Goal: Task Accomplishment & Management: Use online tool/utility

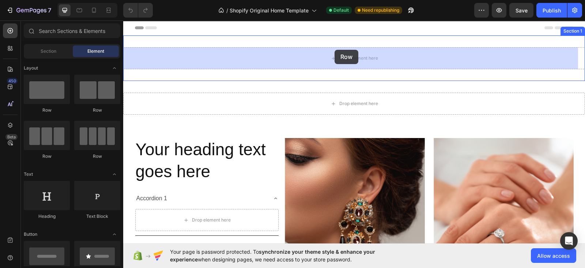
drag, startPoint x: 180, startPoint y: 113, endPoint x: 334, endPoint y: 50, distance: 166.2
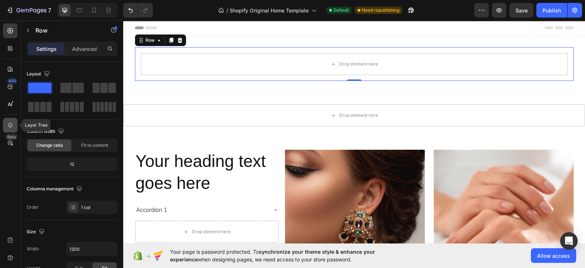
click at [12, 124] on icon at bounding box center [10, 124] width 7 height 7
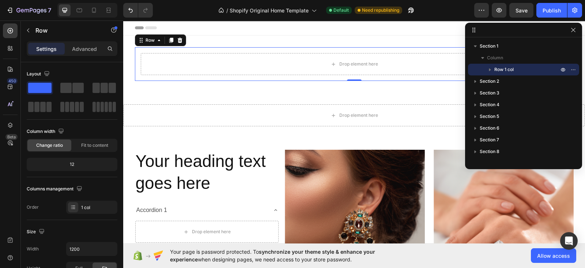
click at [517, 71] on p "Row 1 col" at bounding box center [527, 69] width 66 height 7
click at [526, 92] on span "Add element here" at bounding box center [526, 91] width 37 height 7
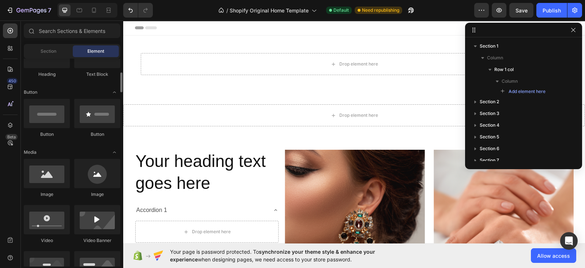
scroll to position [142, 0]
click at [46, 179] on div at bounding box center [47, 172] width 46 height 29
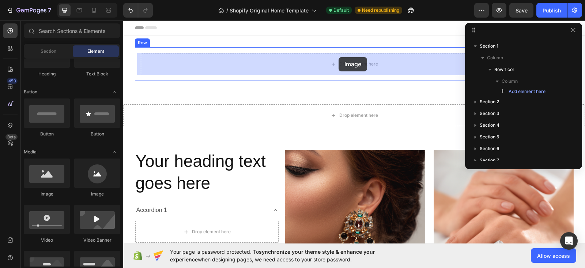
drag, startPoint x: 169, startPoint y: 199, endPoint x: 338, endPoint y: 57, distance: 221.3
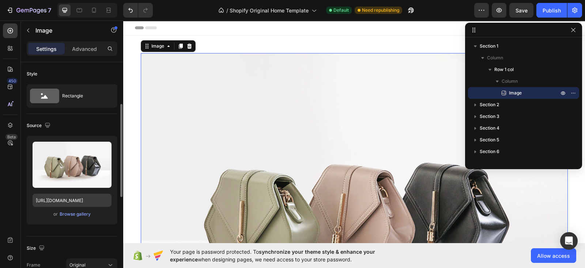
scroll to position [50, 0]
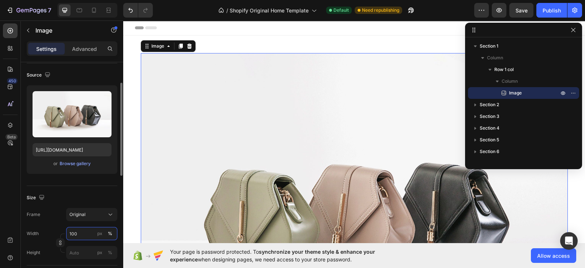
click at [90, 234] on input "100" at bounding box center [91, 233] width 51 height 13
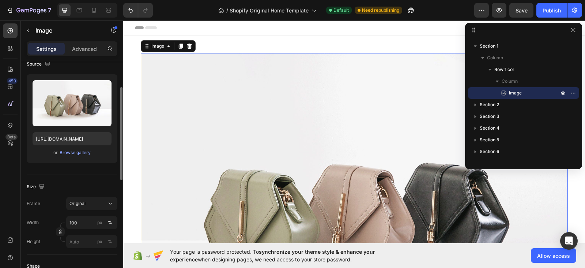
click at [51, 211] on div "Frame Original Width 100 px % Height px %" at bounding box center [72, 222] width 91 height 51
click at [89, 242] on input "px %" at bounding box center [91, 241] width 51 height 13
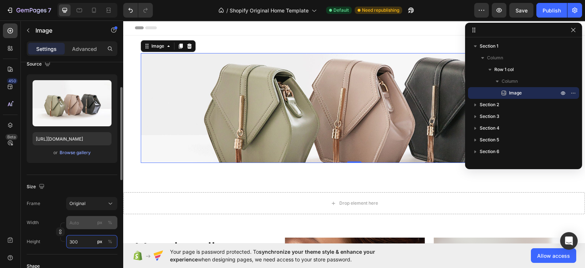
type input "300"
click at [84, 220] on input "px %" at bounding box center [91, 222] width 51 height 13
click at [84, 193] on div "Size Frame Original Width px % Height 300 px %" at bounding box center [72, 214] width 91 height 79
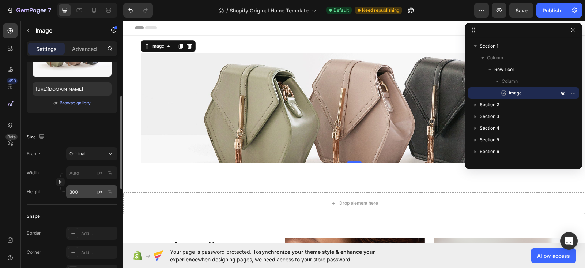
scroll to position [111, 0]
click at [84, 103] on div "Browse gallery" at bounding box center [75, 102] width 31 height 7
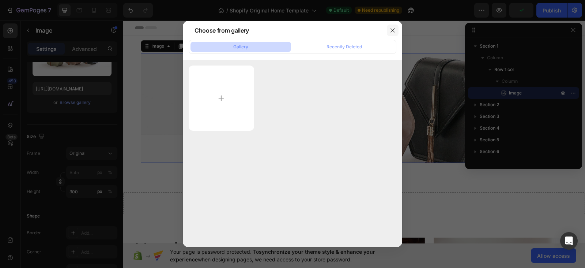
click at [395, 29] on icon "button" at bounding box center [393, 30] width 6 height 6
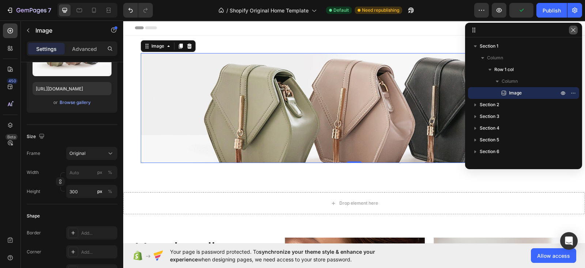
click at [573, 32] on icon "button" at bounding box center [573, 30] width 6 height 6
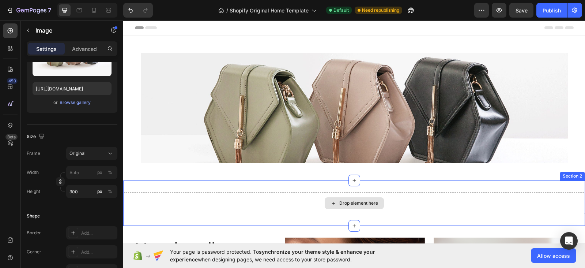
click at [339, 202] on div "Drop element here" at bounding box center [358, 203] width 39 height 6
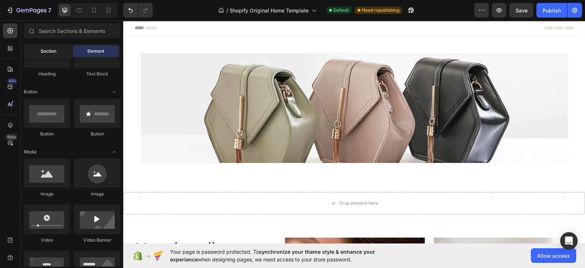
click at [46, 51] on span "Section" at bounding box center [49, 51] width 16 height 7
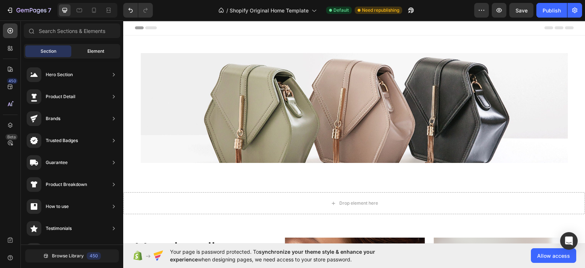
click at [87, 53] on span "Element" at bounding box center [95, 51] width 17 height 7
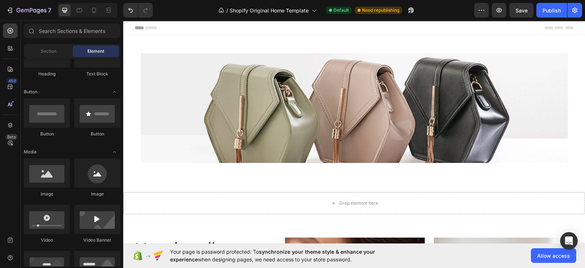
scroll to position [0, 0]
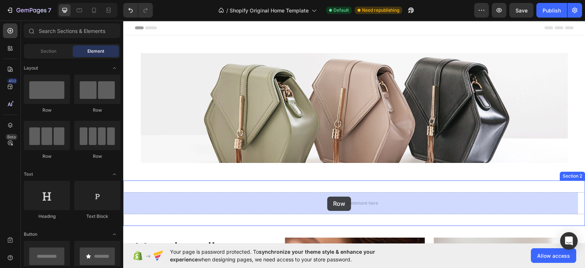
drag, startPoint x: 167, startPoint y: 110, endPoint x: 327, endPoint y: 196, distance: 182.0
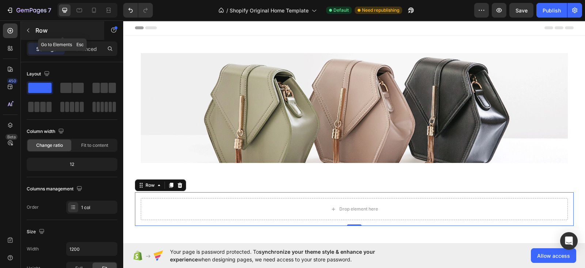
click at [34, 30] on div "Row" at bounding box center [62, 30] width 83 height 19
click at [33, 28] on button "button" at bounding box center [28, 30] width 12 height 12
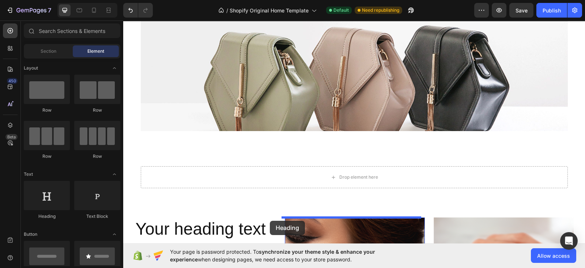
scroll to position [34, 0]
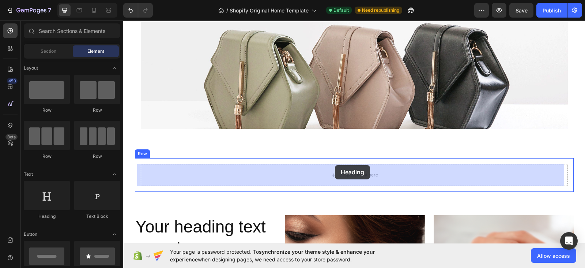
drag, startPoint x: 171, startPoint y: 217, endPoint x: 335, endPoint y: 165, distance: 171.8
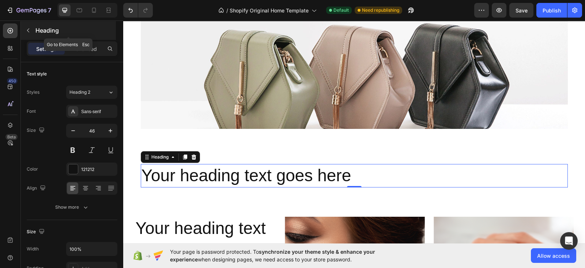
click at [29, 27] on button "button" at bounding box center [28, 30] width 12 height 12
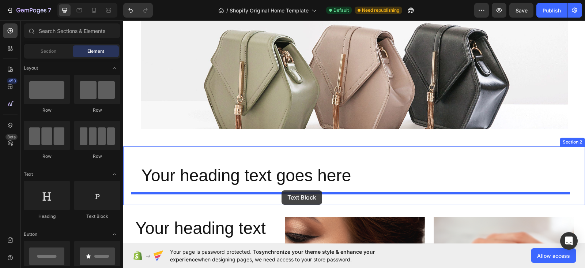
drag, startPoint x: 224, startPoint y: 219, endPoint x: 281, endPoint y: 189, distance: 63.9
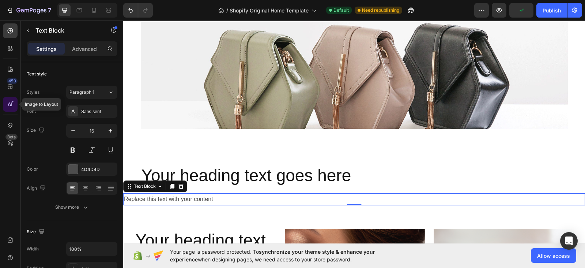
click at [14, 103] on div at bounding box center [10, 104] width 15 height 15
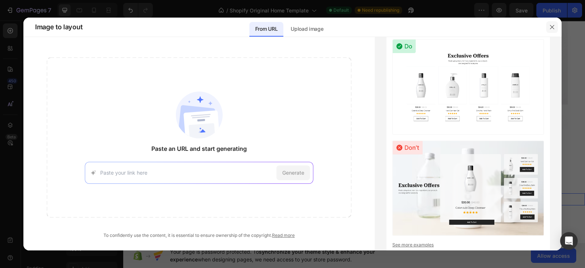
click at [550, 29] on icon "button" at bounding box center [552, 27] width 6 height 6
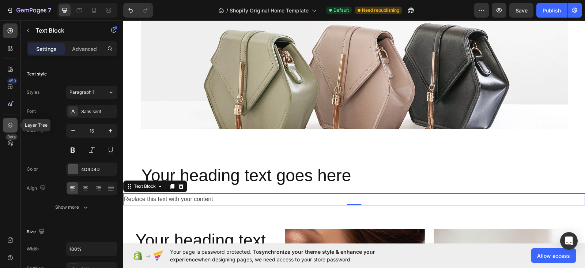
click at [11, 126] on icon at bounding box center [10, 124] width 7 height 7
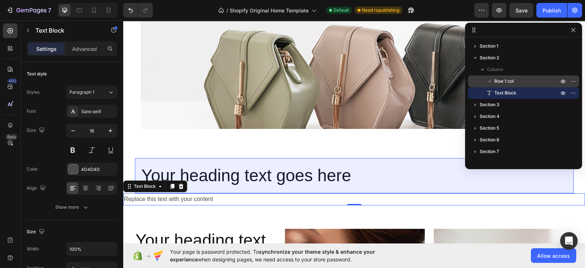
click at [522, 78] on p "Row 1 col" at bounding box center [527, 80] width 66 height 7
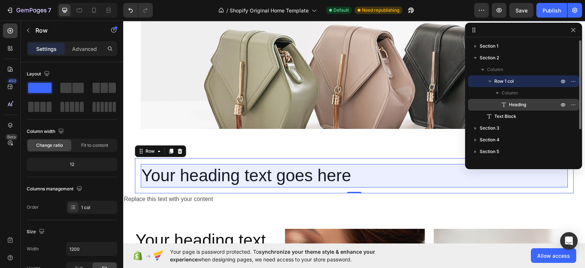
click at [515, 105] on span "Heading" at bounding box center [517, 104] width 17 height 7
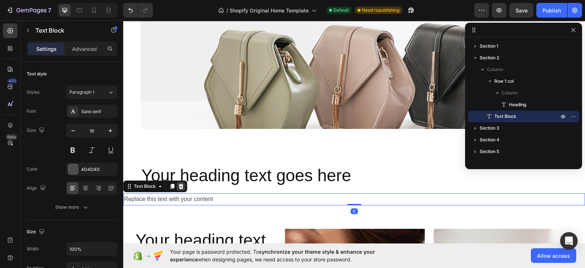
click at [182, 185] on icon at bounding box center [181, 185] width 5 height 5
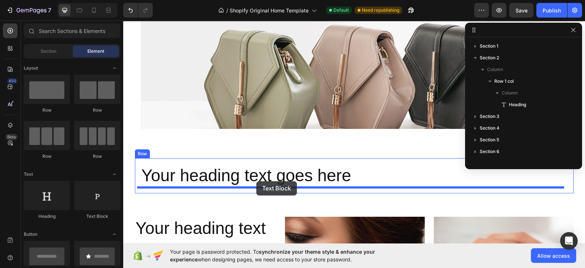
drag, startPoint x: 214, startPoint y: 219, endPoint x: 256, endPoint y: 181, distance: 56.9
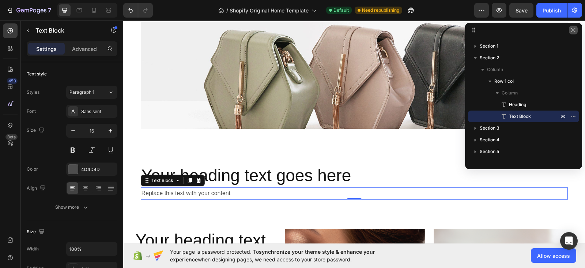
click at [573, 30] on icon "button" at bounding box center [573, 30] width 4 height 4
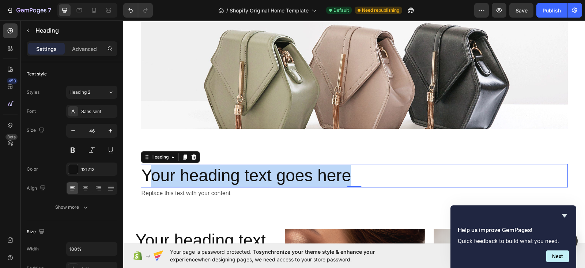
drag, startPoint x: 349, startPoint y: 172, endPoint x: 144, endPoint y: 173, distance: 204.3
click at [144, 173] on p "Your heading text goes here" at bounding box center [353, 175] width 425 height 22
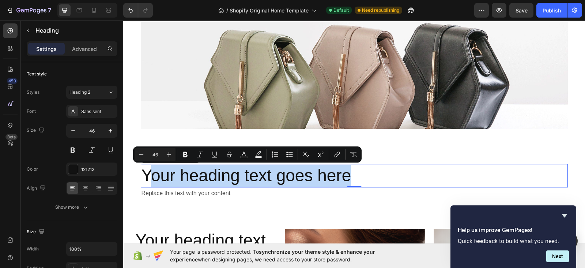
click at [144, 173] on p "Your heading text goes here" at bounding box center [353, 175] width 425 height 22
drag, startPoint x: 365, startPoint y: 175, endPoint x: 137, endPoint y: 173, distance: 227.7
click at [141, 173] on h2 "Your heading text goes here" at bounding box center [354, 175] width 427 height 23
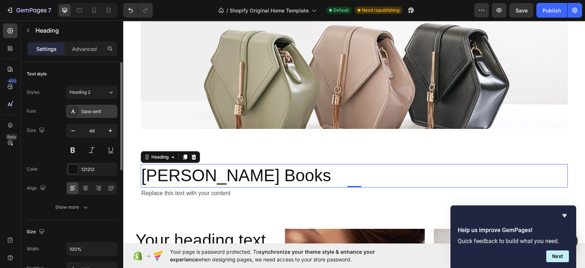
click at [99, 108] on div "Sans-serif" at bounding box center [98, 111] width 34 height 7
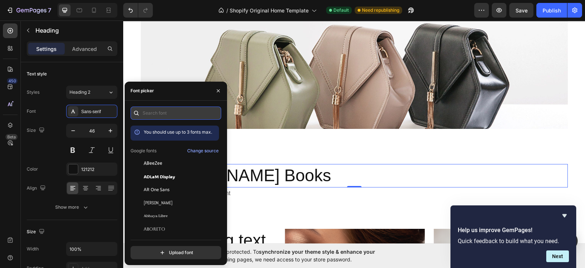
click at [164, 114] on input "text" at bounding box center [175, 112] width 91 height 13
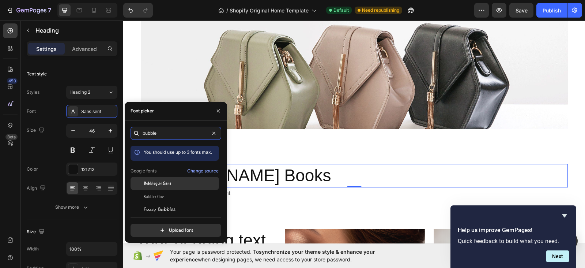
type input "bubble"
click at [167, 182] on span "Bubblegum Sans" at bounding box center [157, 183] width 27 height 7
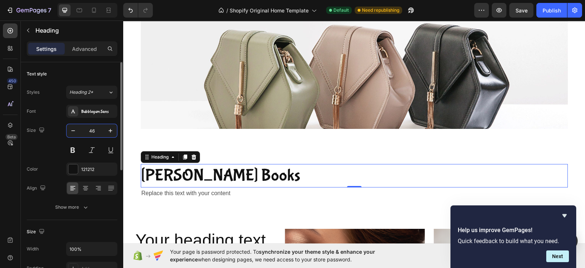
click at [96, 130] on input "46" at bounding box center [92, 130] width 24 height 13
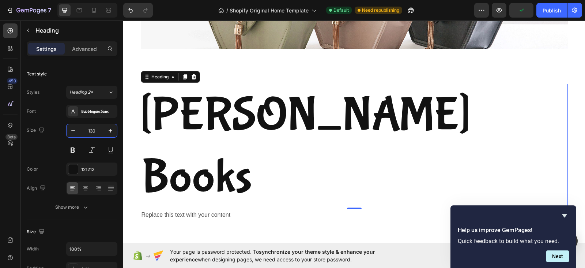
scroll to position [115, 0]
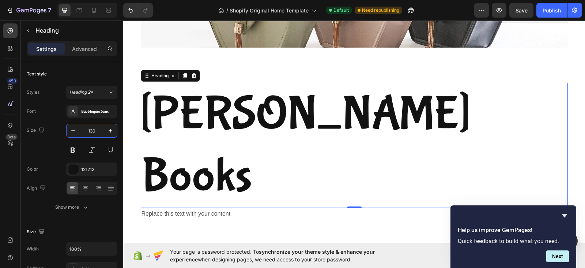
type input "130"
click at [559, 212] on div at bounding box center [513, 215] width 111 height 9
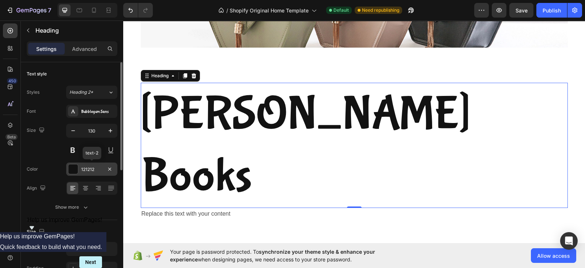
click at [90, 169] on div "121212" at bounding box center [91, 169] width 21 height 7
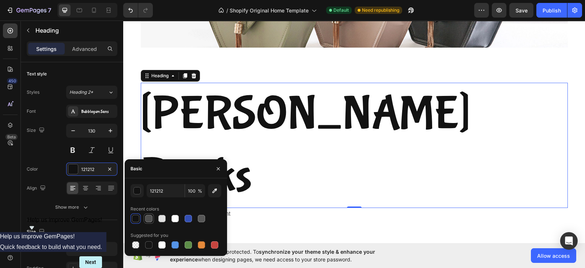
click at [152, 222] on div at bounding box center [148, 218] width 9 height 9
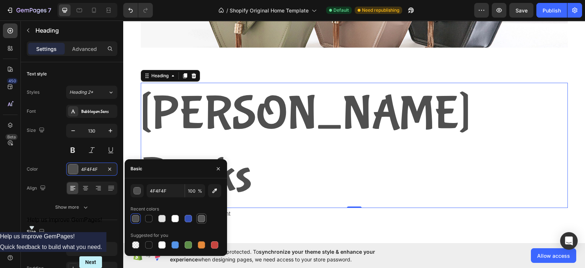
click at [203, 220] on div at bounding box center [201, 218] width 7 height 7
click at [166, 191] on input "575757" at bounding box center [166, 190] width 38 height 13
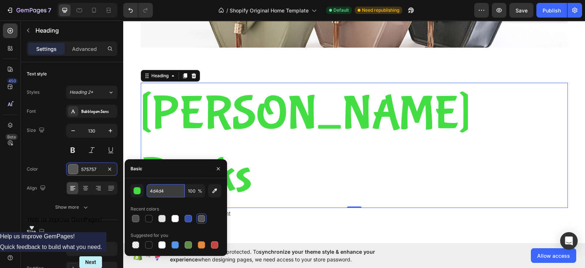
type input "4d4d4d"
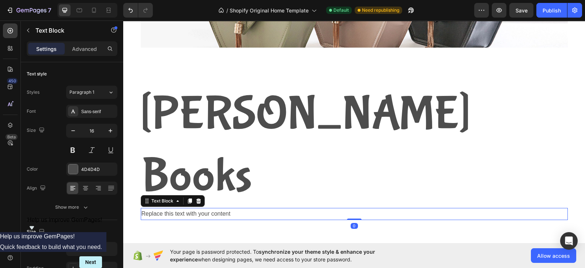
click at [266, 208] on div "Replace this text with your content" at bounding box center [354, 214] width 427 height 12
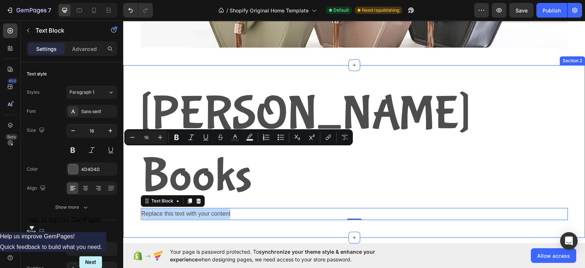
drag, startPoint x: 240, startPoint y: 153, endPoint x: 124, endPoint y: 150, distance: 115.5
click at [124, 150] on div "[PERSON_NAME] Books Heading Replace this text with your content Text Block 0 Row" at bounding box center [354, 151] width 462 height 149
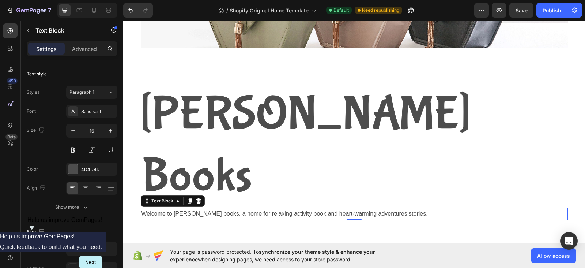
click at [304, 208] on p "Welcome to [PERSON_NAME] books, a home for relaxing activity book and heart-war…" at bounding box center [353, 213] width 425 height 11
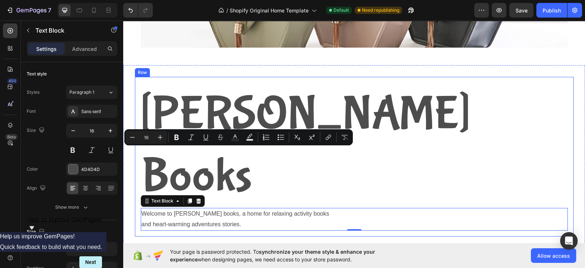
drag, startPoint x: 247, startPoint y: 163, endPoint x: 137, endPoint y: 152, distance: 110.6
click at [137, 152] on div "[PERSON_NAME] Books Heading Welcome to [PERSON_NAME] books, a home for relaxing…" at bounding box center [354, 156] width 439 height 159
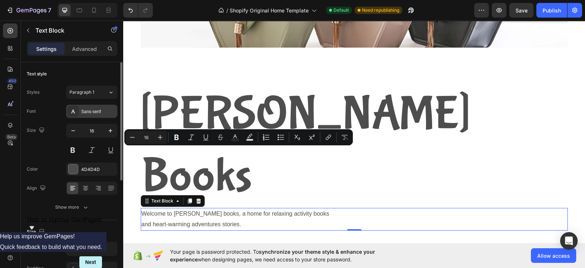
click at [102, 109] on div "Sans-serif" at bounding box center [98, 111] width 34 height 7
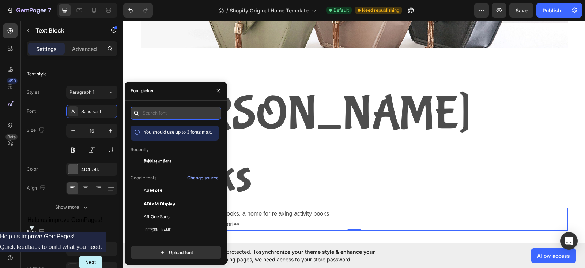
click at [157, 114] on input "text" at bounding box center [175, 112] width 91 height 13
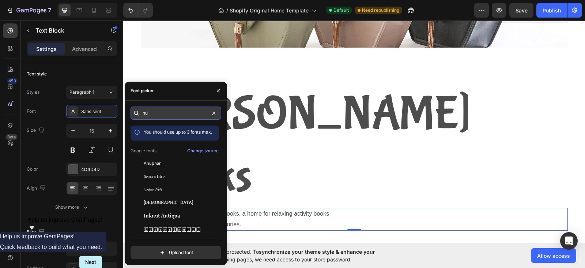
click at [160, 109] on input "nu" at bounding box center [175, 112] width 91 height 13
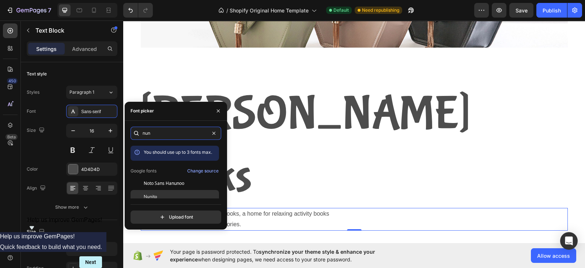
scroll to position [18, 0]
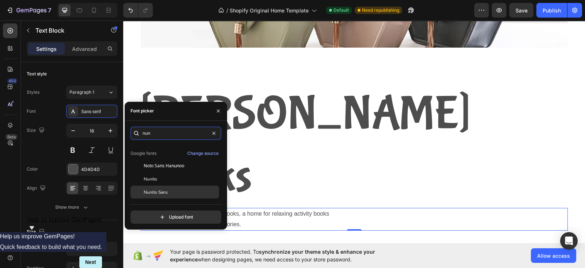
type input "nun"
click at [163, 188] on div "Nunito Sans" at bounding box center [174, 191] width 88 height 13
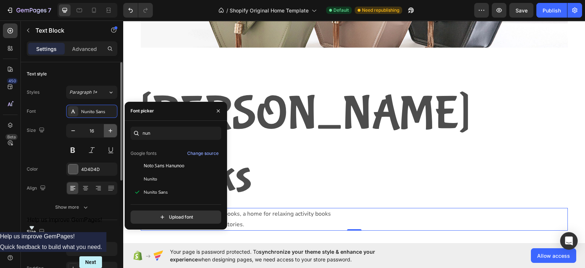
click at [111, 132] on icon "button" at bounding box center [110, 130] width 7 height 7
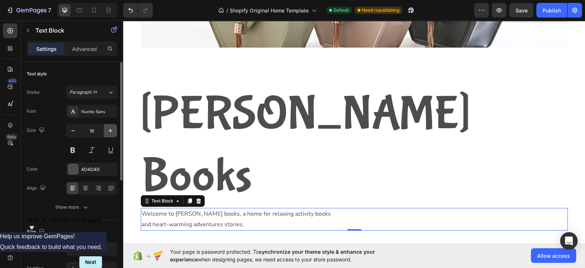
click at [111, 132] on icon "button" at bounding box center [110, 130] width 7 height 7
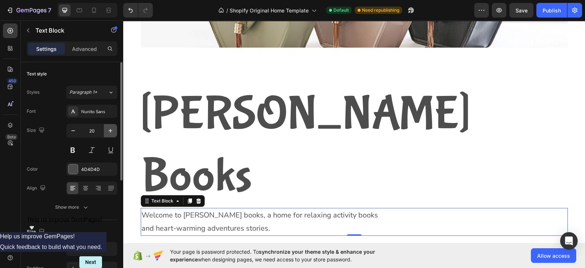
click at [111, 132] on icon "button" at bounding box center [110, 130] width 7 height 7
click at [72, 130] on icon "button" at bounding box center [72, 130] width 7 height 7
type input "21"
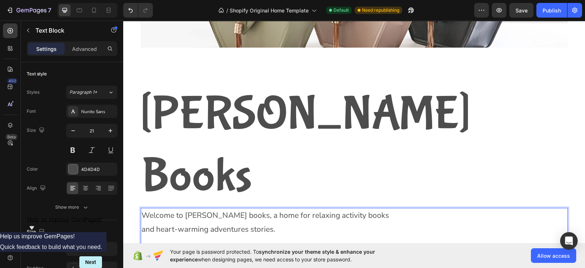
click at [444, 250] on p "From farmyard story books that help little ones grow confident in their reading…" at bounding box center [353, 257] width 425 height 14
click at [452, 250] on p "From farmyard story books that help little ones grow confident in their reading…" at bounding box center [353, 257] width 425 height 14
click at [357, 250] on p "From farmyard story books that help little ones grow confident in their reading…" at bounding box center [353, 257] width 425 height 14
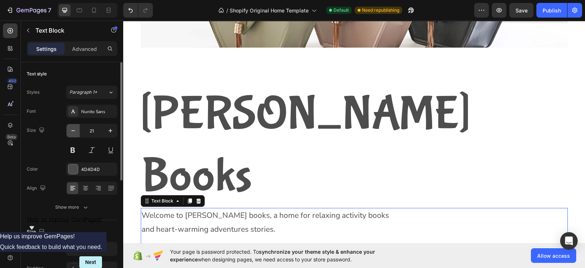
click at [73, 131] on icon "button" at bounding box center [72, 130] width 7 height 7
type input "20"
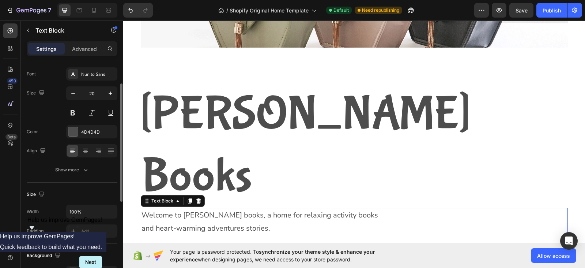
scroll to position [38, 0]
click at [113, 210] on icon "button" at bounding box center [110, 210] width 7 height 7
click at [87, 207] on input "100%" at bounding box center [92, 210] width 50 height 13
type input "75%"
click at [141, 219] on div "Welcome to [PERSON_NAME] books, a home for relaxing activity books and heart-wa…" at bounding box center [301, 248] width 320 height 80
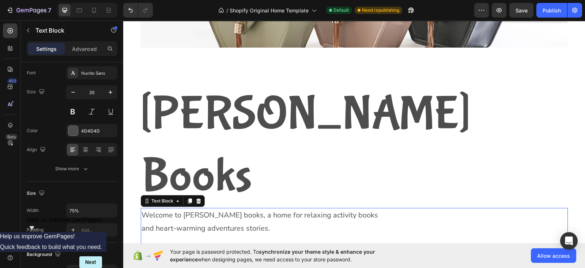
click at [166, 221] on p "and heart-warming adventures stories." at bounding box center [300, 227] width 319 height 13
click at [141, 221] on p "and heart-warming adventures stories." at bounding box center [300, 227] width 319 height 13
click at [196, 248] on p "From farmyard story books that help little ones grow confident in their reading…" at bounding box center [300, 267] width 319 height 39
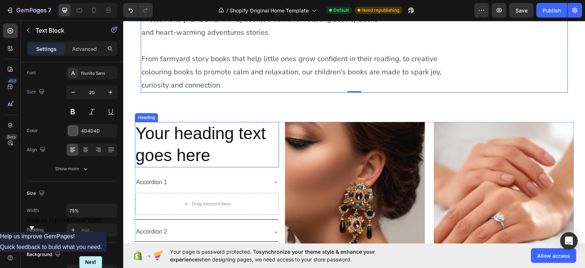
scroll to position [270, 0]
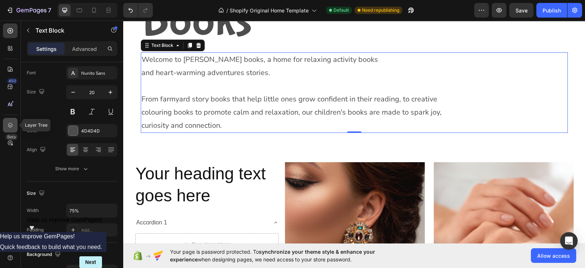
click at [10, 124] on icon at bounding box center [10, 124] width 7 height 7
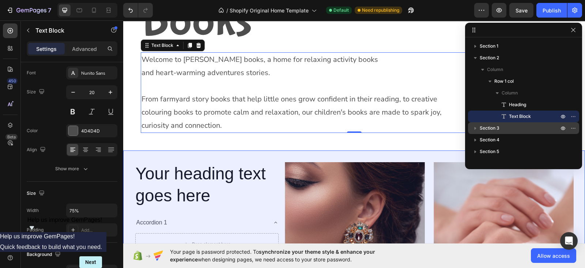
click at [499, 130] on span "Section 3" at bounding box center [490, 127] width 20 height 7
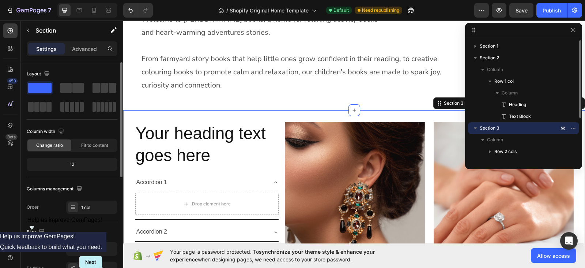
scroll to position [313, 0]
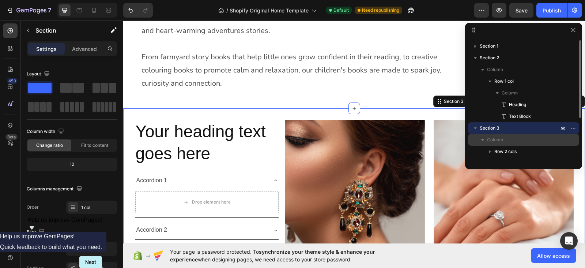
click at [512, 145] on div "Column" at bounding box center [523, 140] width 105 height 12
click at [503, 125] on p "Section 3" at bounding box center [520, 127] width 80 height 7
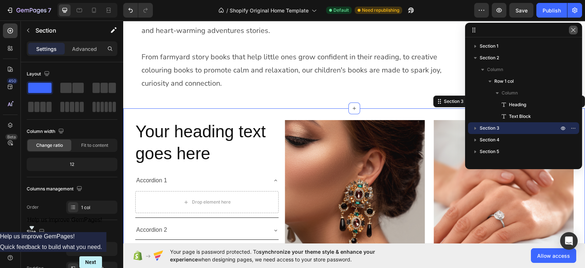
click at [575, 30] on icon "button" at bounding box center [573, 30] width 6 height 6
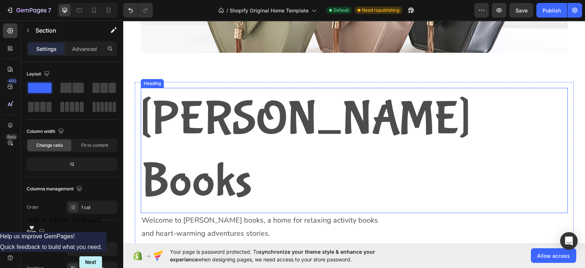
scroll to position [110, 0]
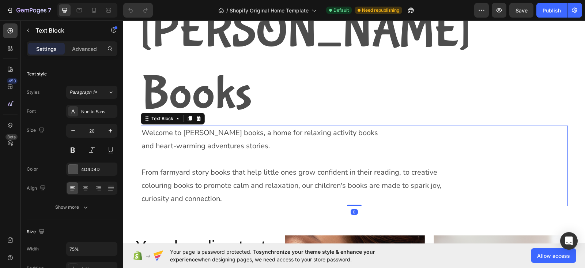
scroll to position [199, 0]
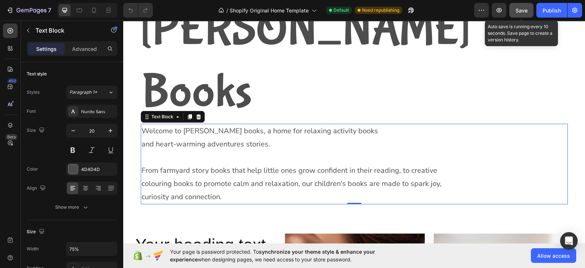
click at [519, 12] on span "Save" at bounding box center [521, 10] width 12 height 6
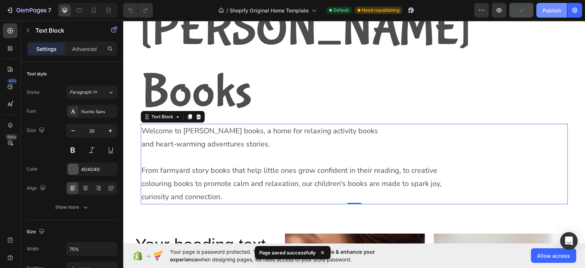
click at [551, 7] on div "Publish" at bounding box center [551, 11] width 18 height 8
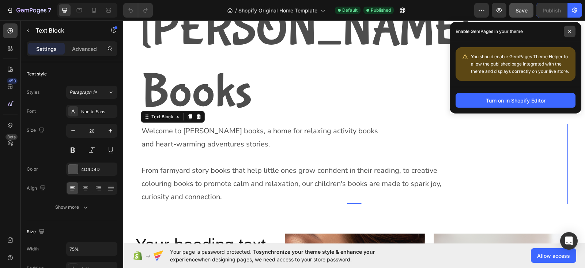
click at [571, 30] on icon at bounding box center [570, 32] width 4 height 4
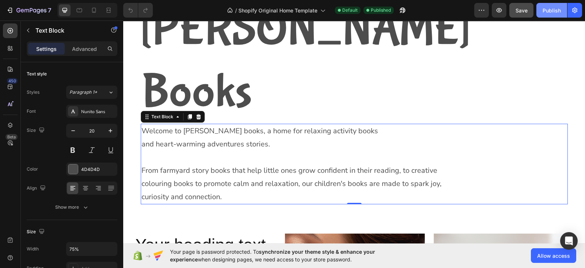
click at [555, 11] on div "Publish" at bounding box center [551, 11] width 18 height 8
